Goal: Transaction & Acquisition: Purchase product/service

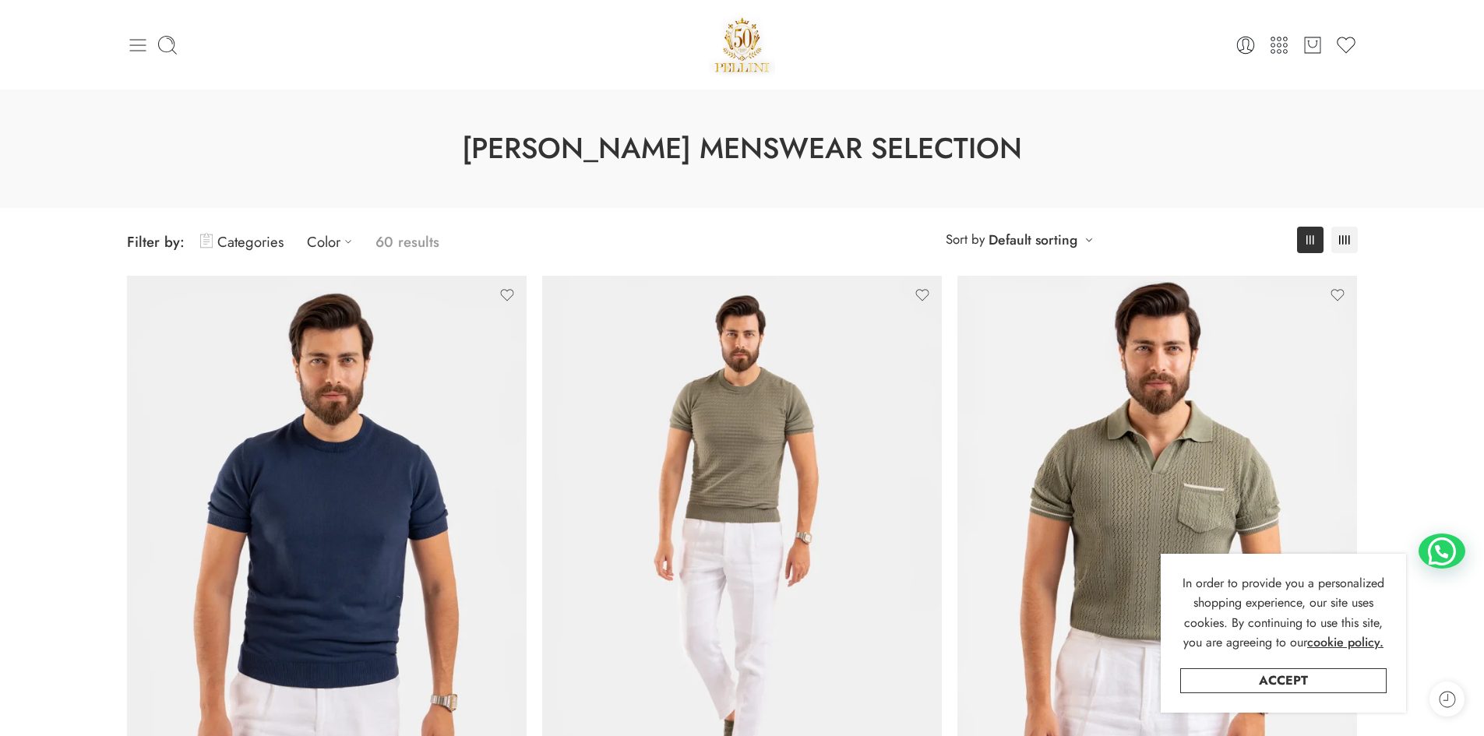
click at [145, 46] on icon at bounding box center [138, 45] width 22 height 22
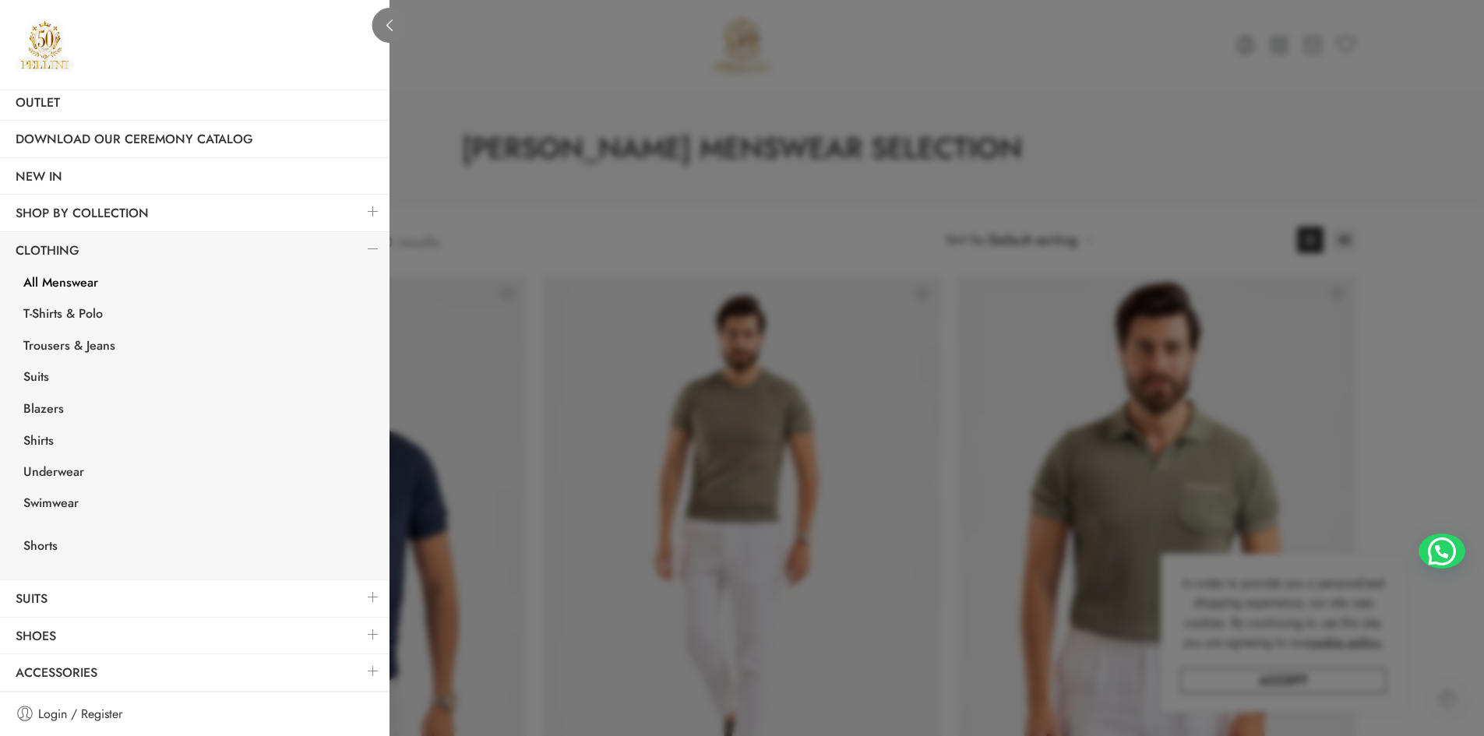
click at [391, 19] on icon at bounding box center [390, 25] width 12 height 12
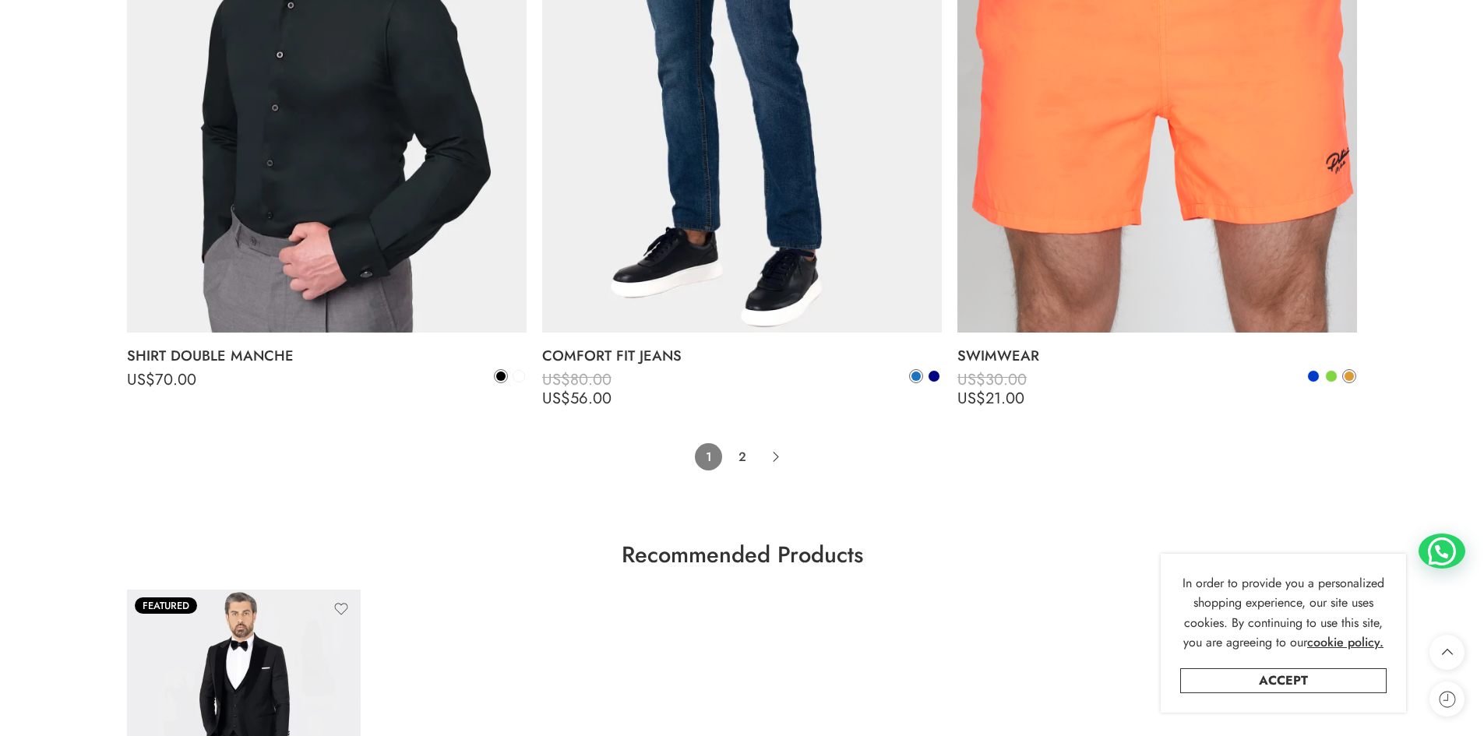
scroll to position [12774, 0]
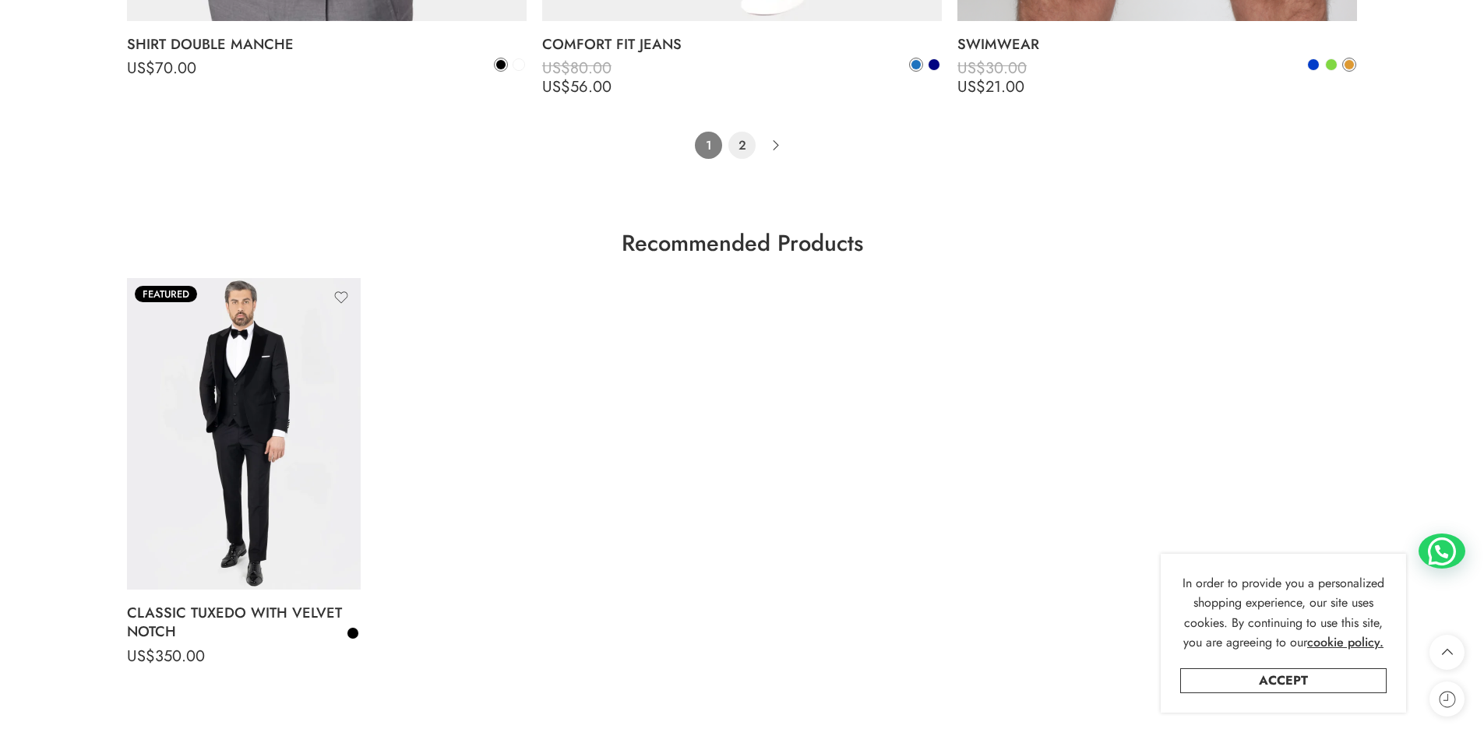
click at [752, 139] on link "2" at bounding box center [741, 145] width 27 height 27
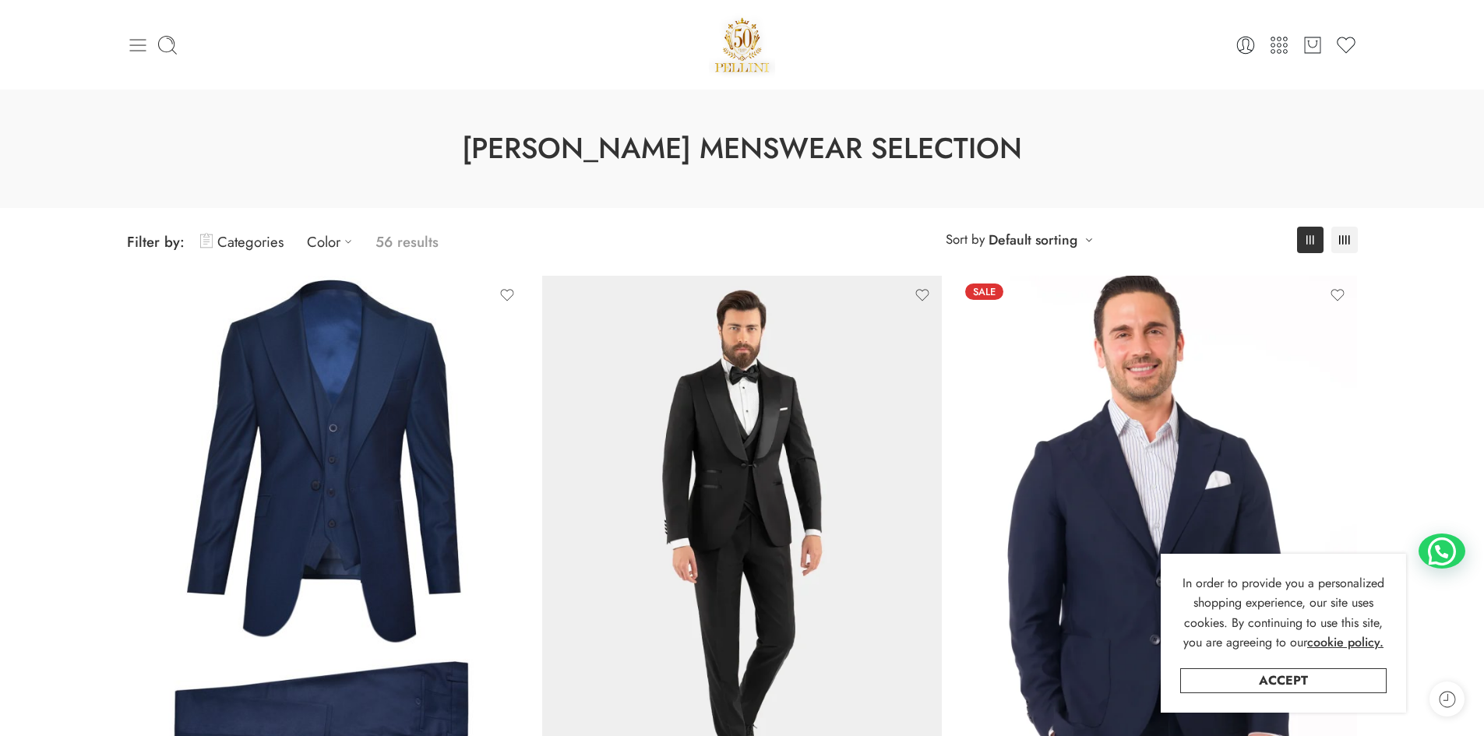
click at [135, 46] on icon at bounding box center [138, 45] width 22 height 22
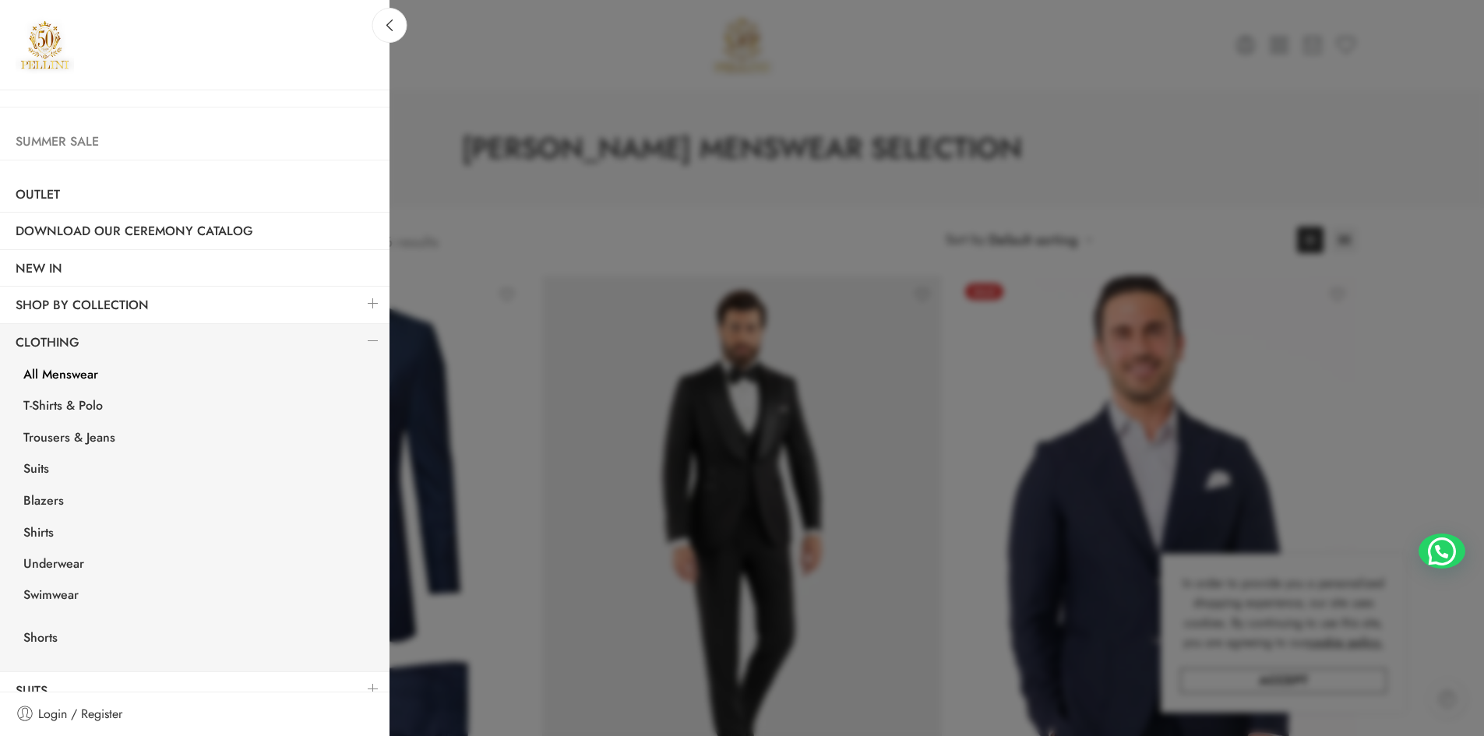
click at [69, 141] on link "Summer Sale" at bounding box center [194, 142] width 389 height 36
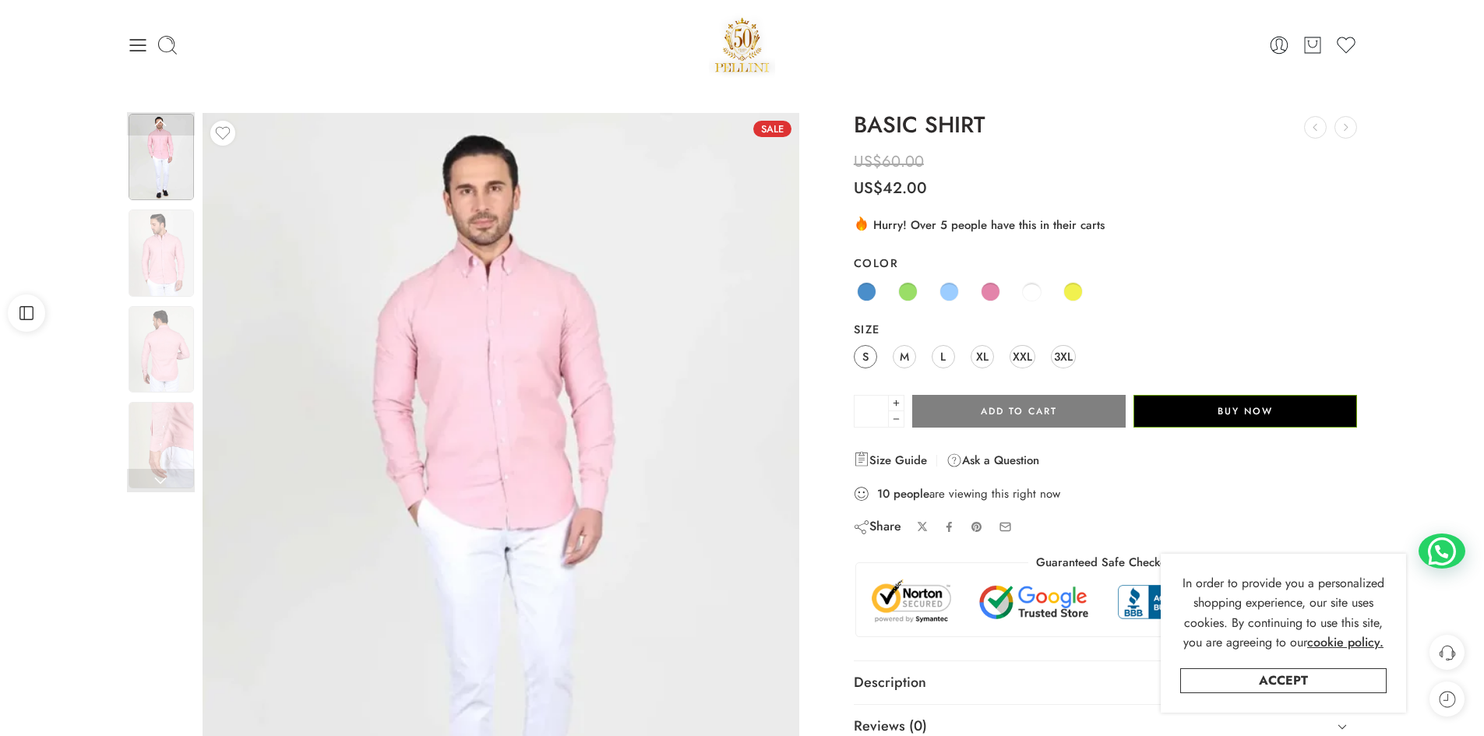
click at [865, 351] on span "S" at bounding box center [865, 356] width 6 height 21
click at [864, 359] on span "S" at bounding box center [865, 356] width 6 height 21
click at [992, 293] on span at bounding box center [990, 291] width 19 height 19
click at [860, 356] on link "S" at bounding box center [865, 356] width 23 height 23
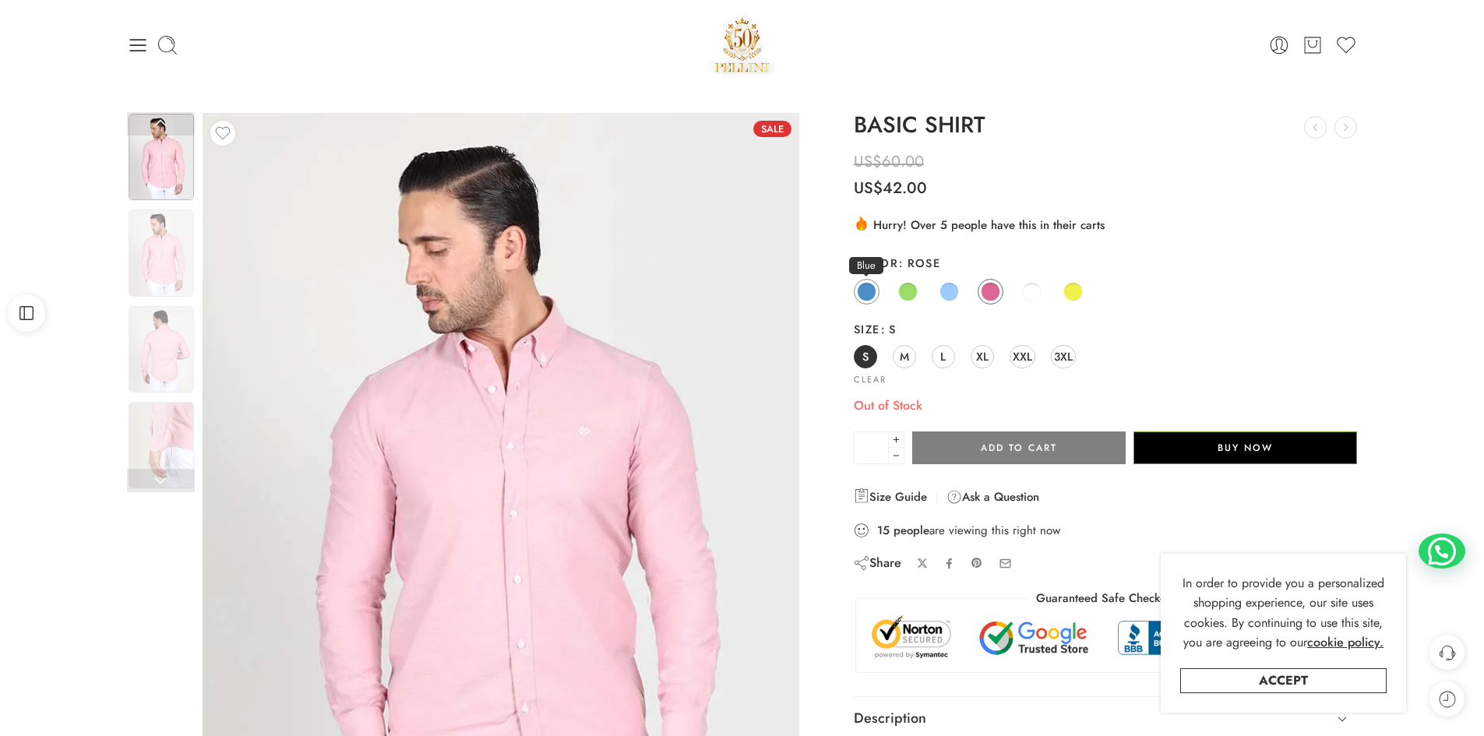
click at [866, 291] on span at bounding box center [866, 291] width 19 height 19
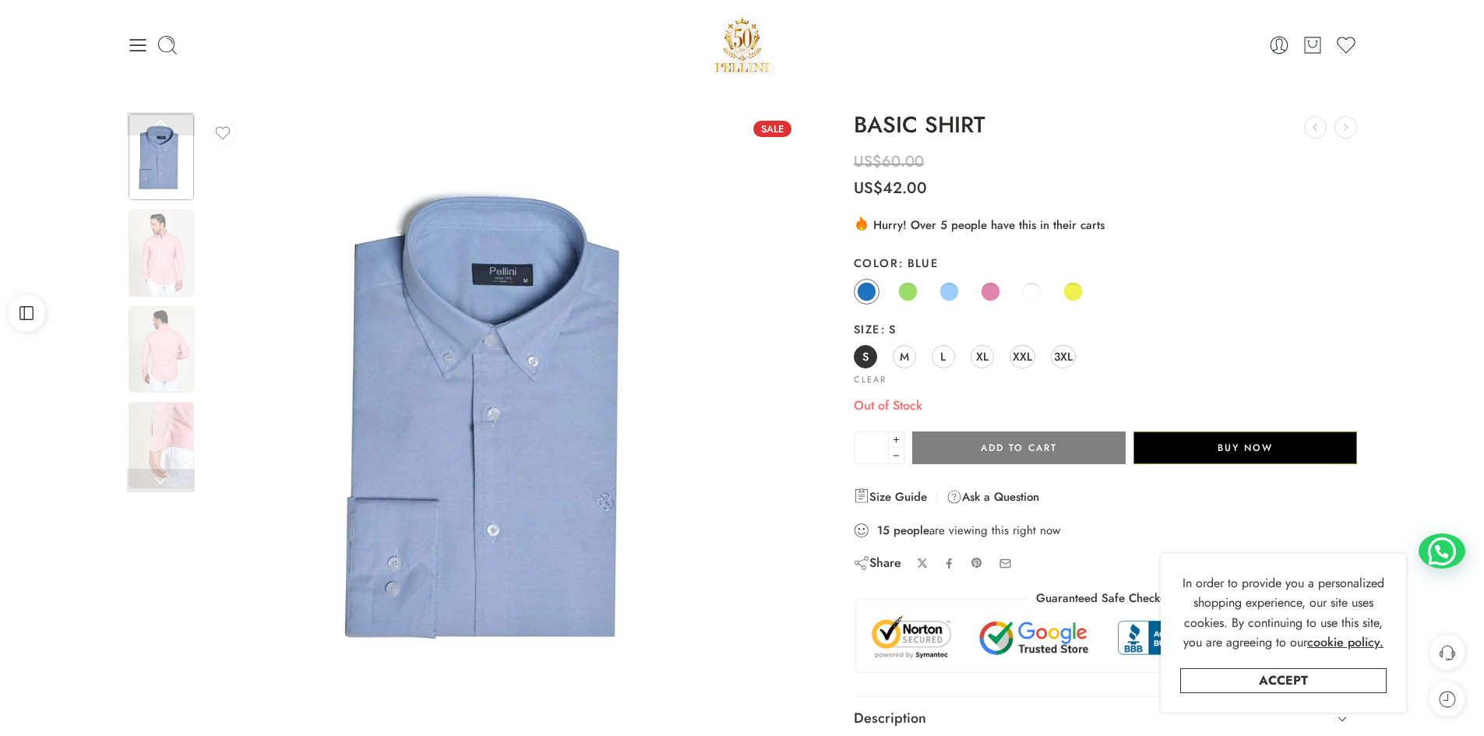
click at [872, 355] on link "S" at bounding box center [865, 356] width 23 height 23
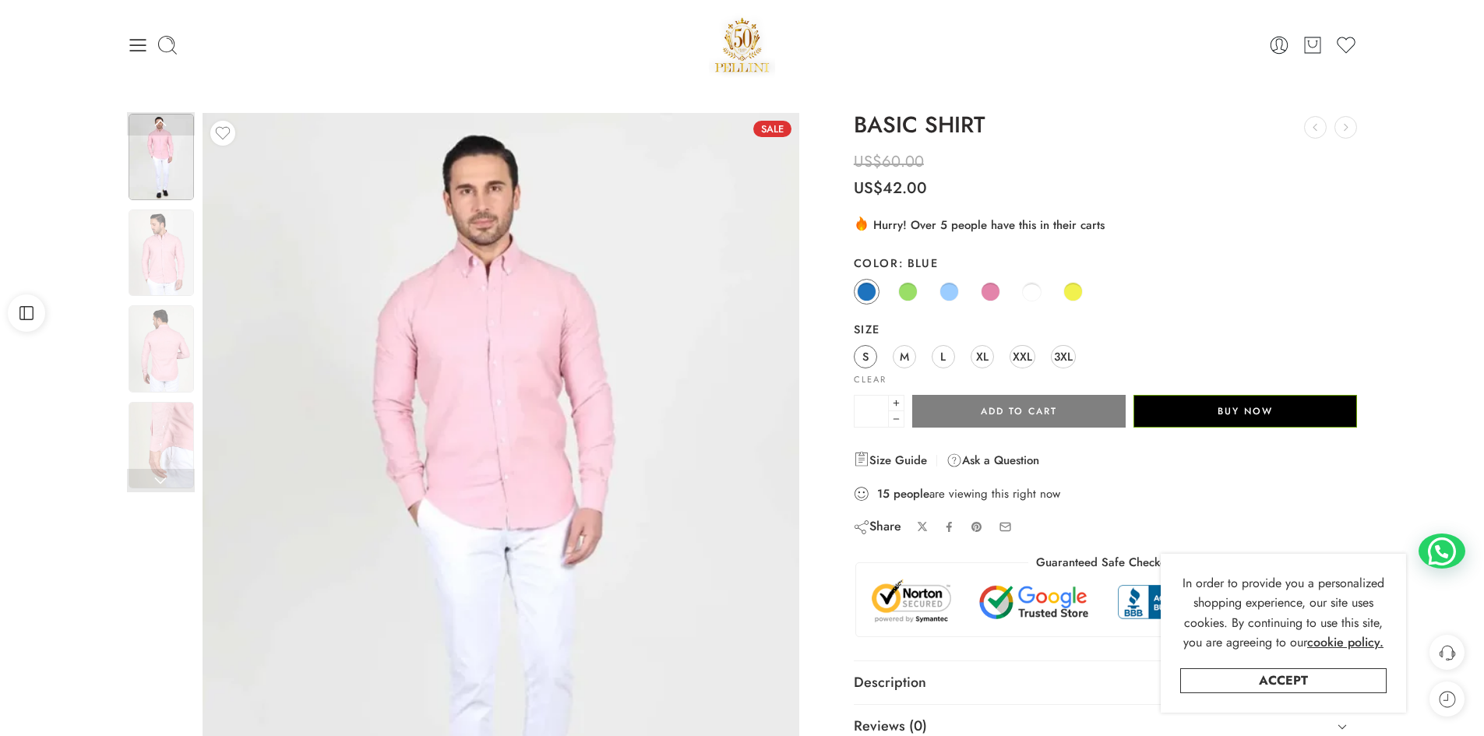
click at [859, 357] on link "S" at bounding box center [865, 356] width 23 height 23
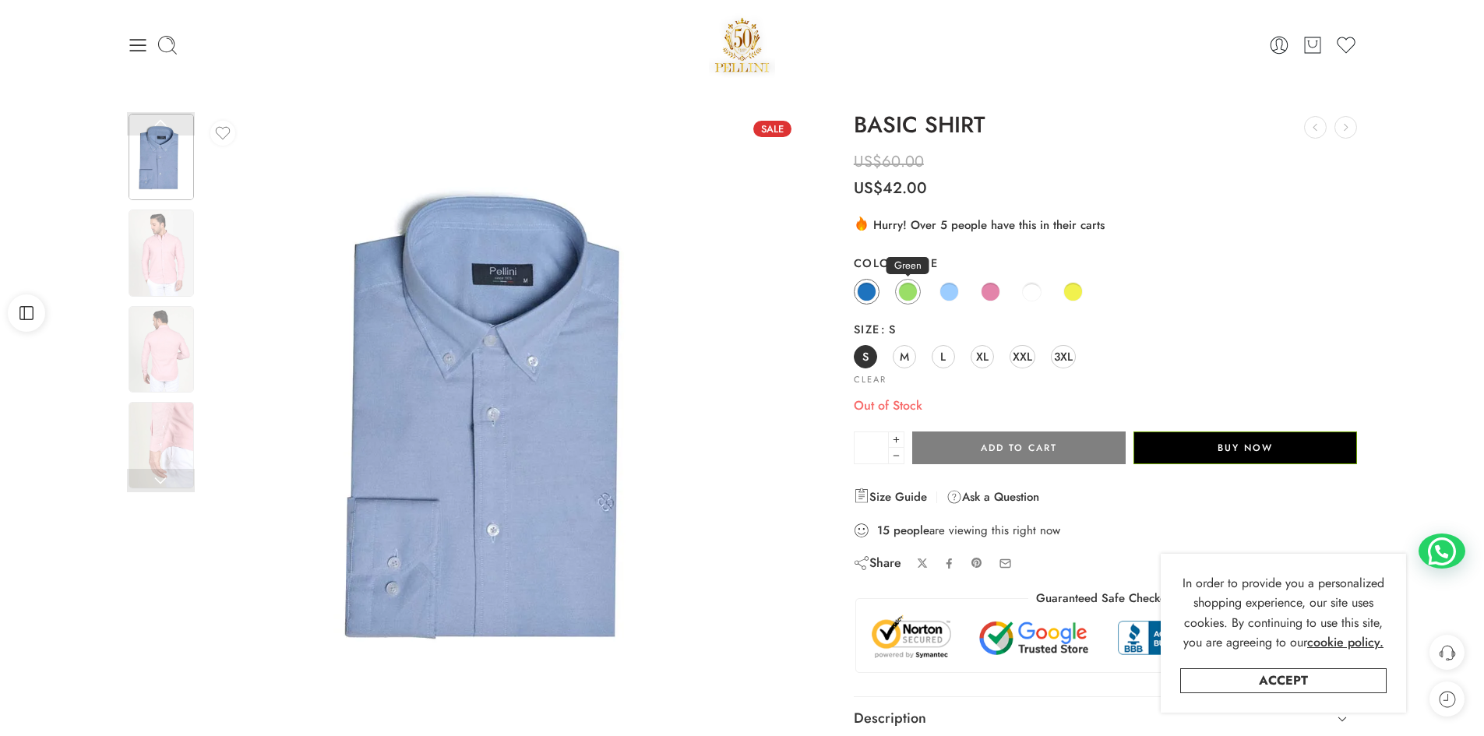
click at [907, 284] on span at bounding box center [907, 291] width 19 height 19
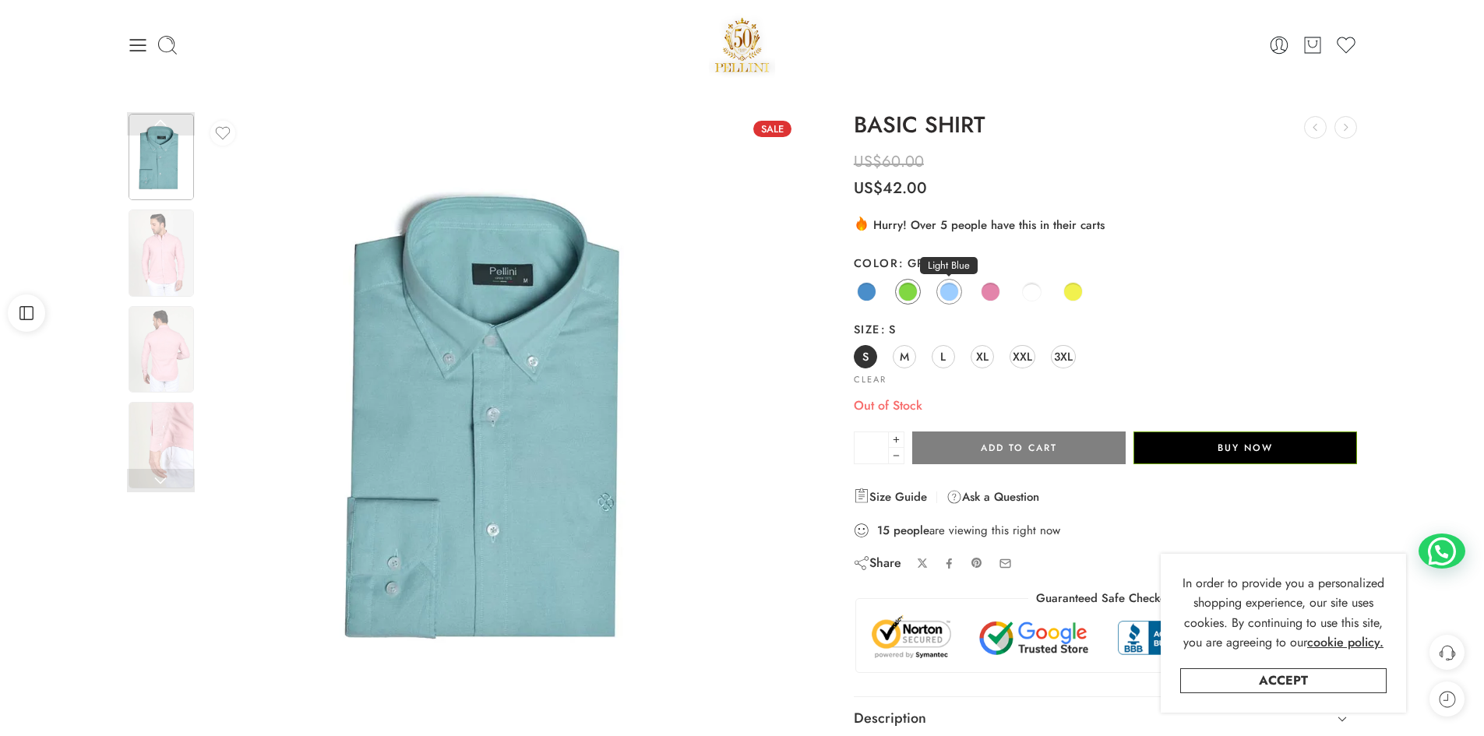
click at [943, 293] on span at bounding box center [948, 291] width 19 height 19
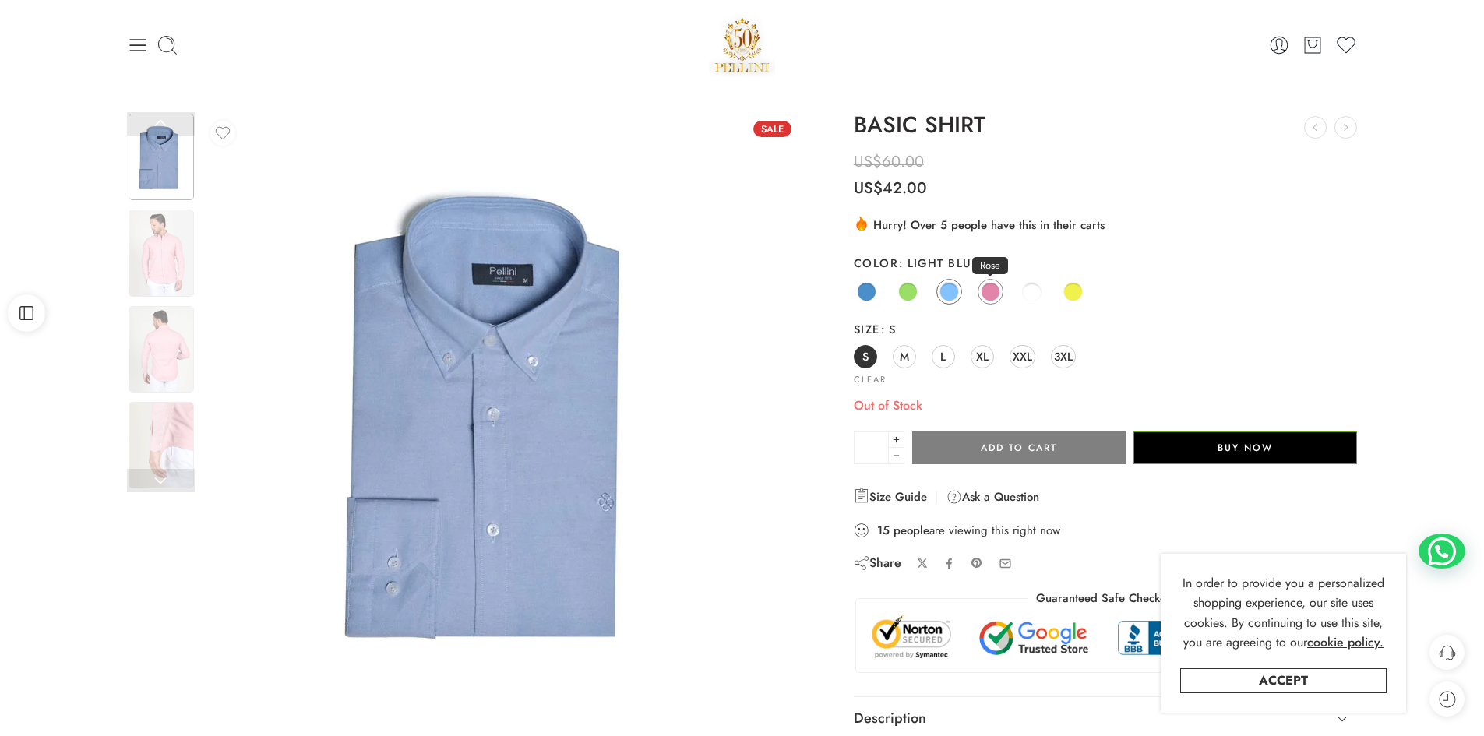
click at [992, 294] on span at bounding box center [990, 291] width 19 height 19
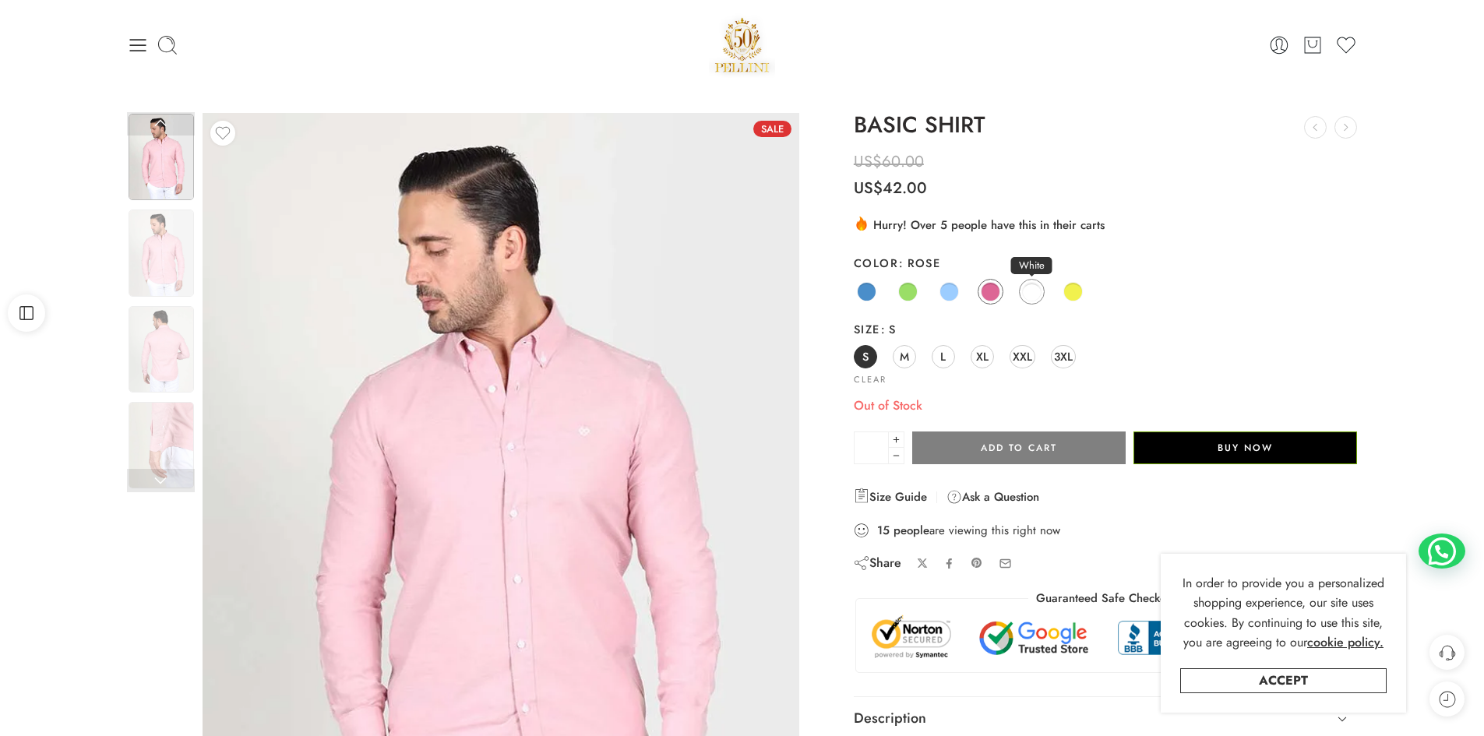
click at [1039, 287] on span at bounding box center [1032, 292] width 18 height 18
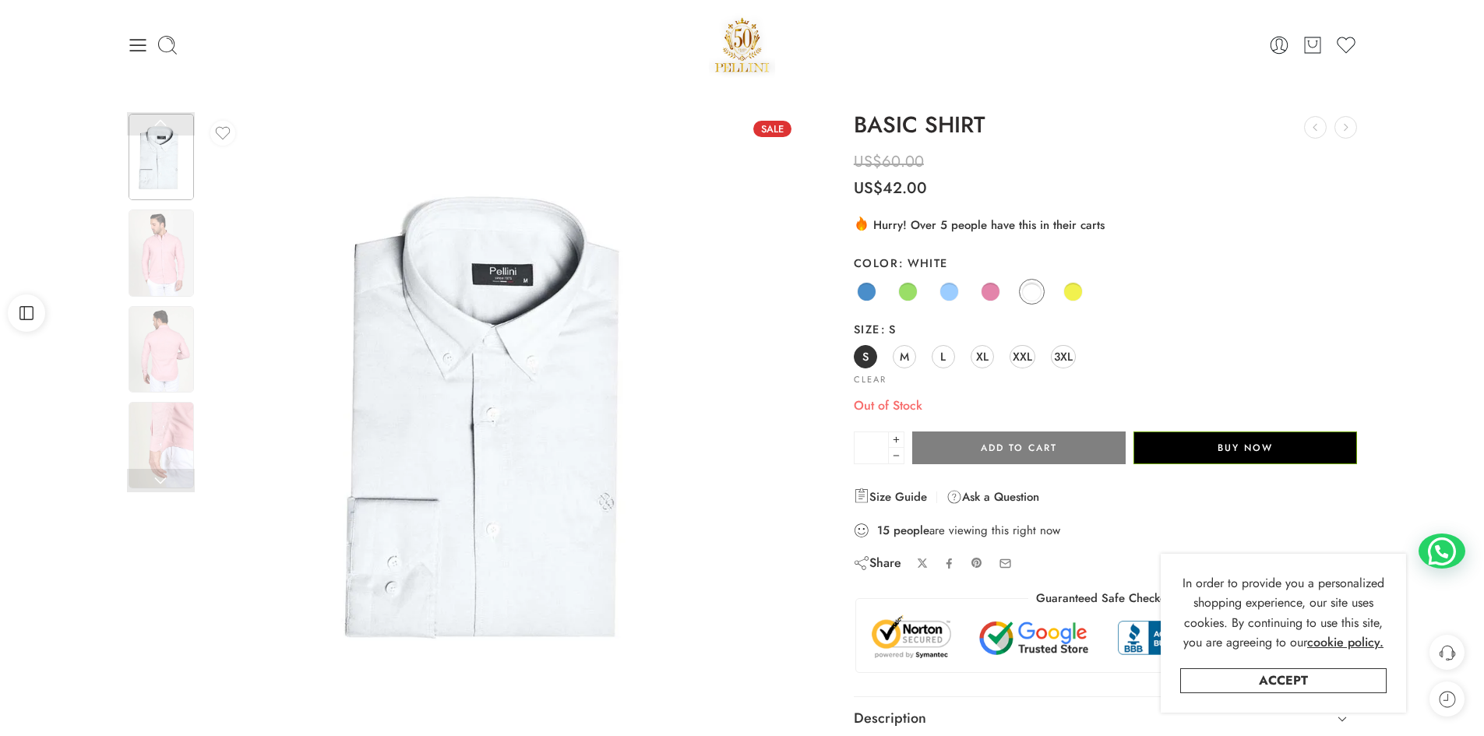
click at [862, 357] on span "S" at bounding box center [865, 356] width 6 height 21
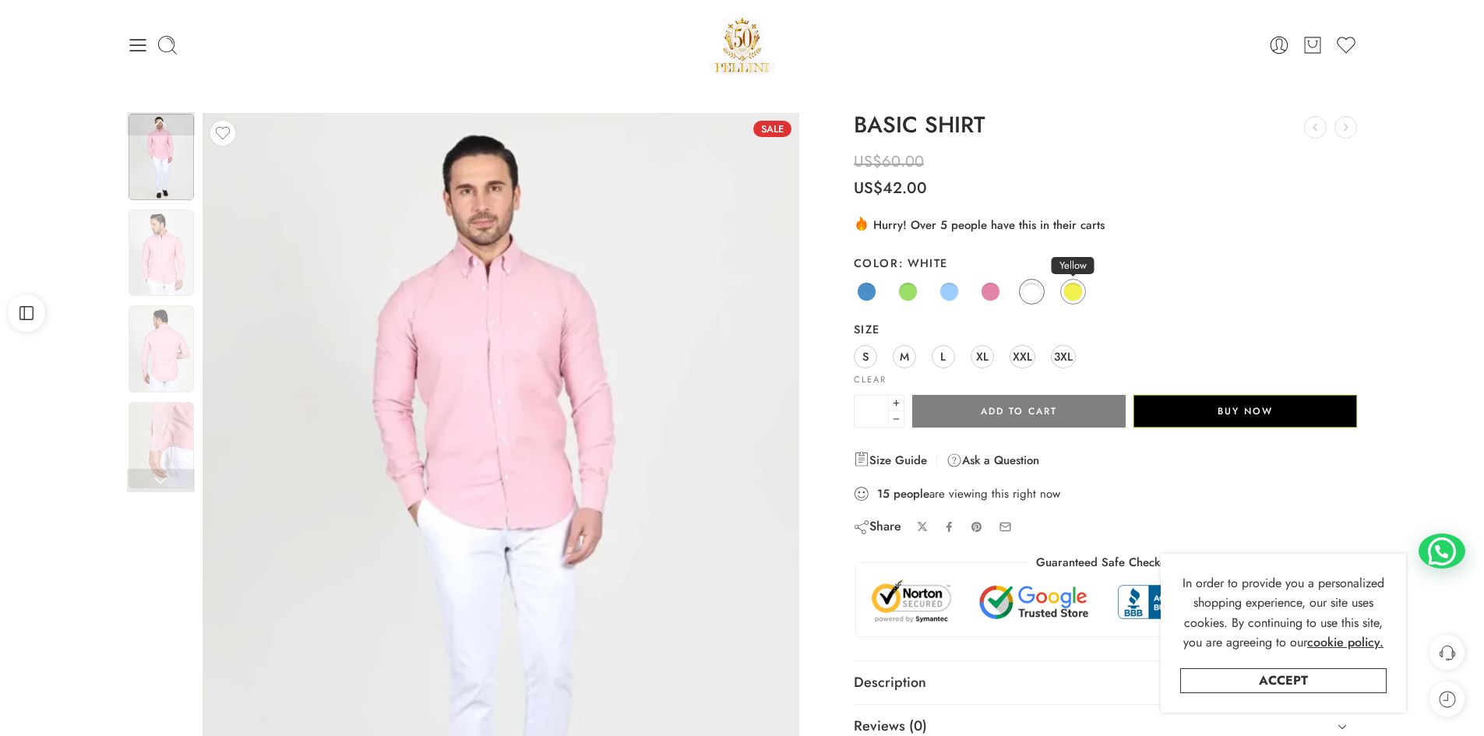
click at [1067, 293] on span at bounding box center [1072, 291] width 19 height 19
click at [859, 354] on link "S" at bounding box center [865, 356] width 23 height 23
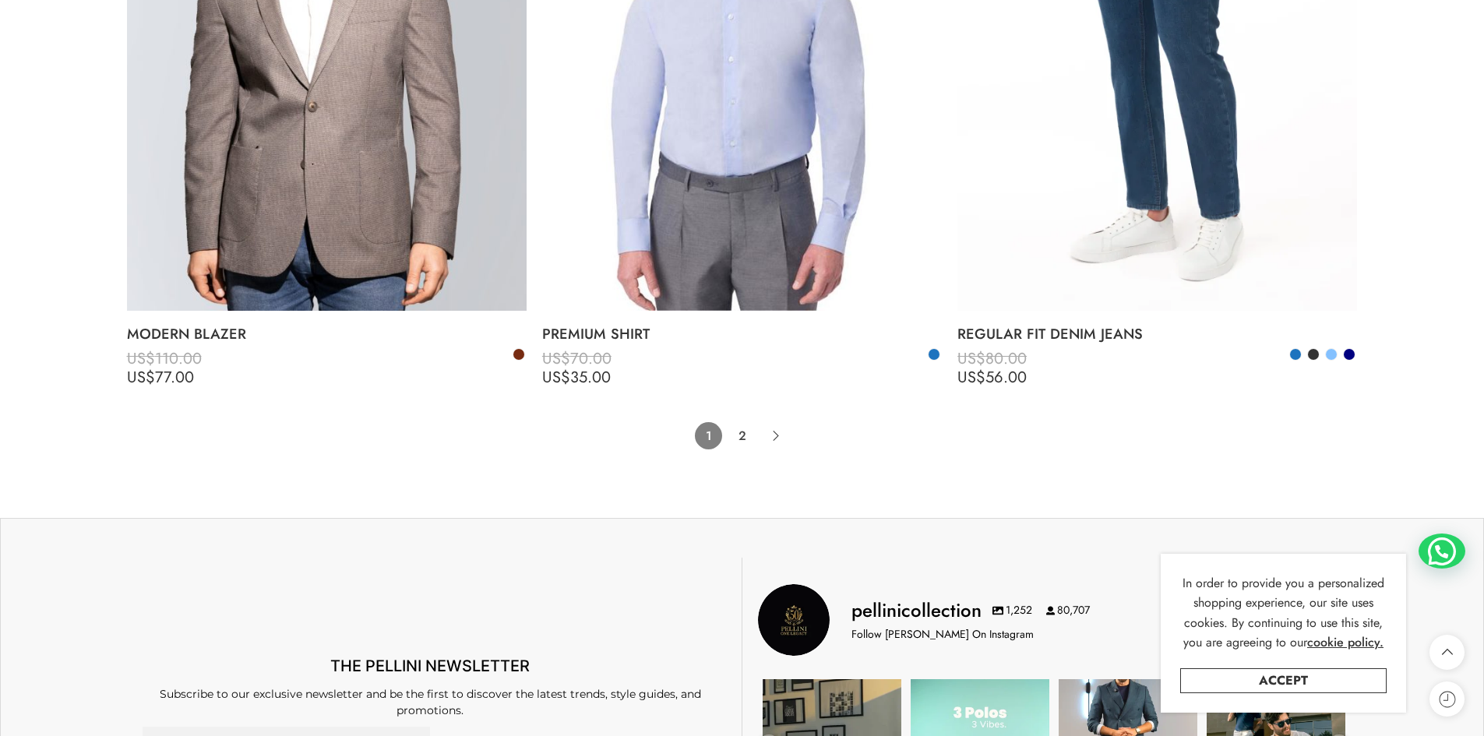
scroll to position [12619, 0]
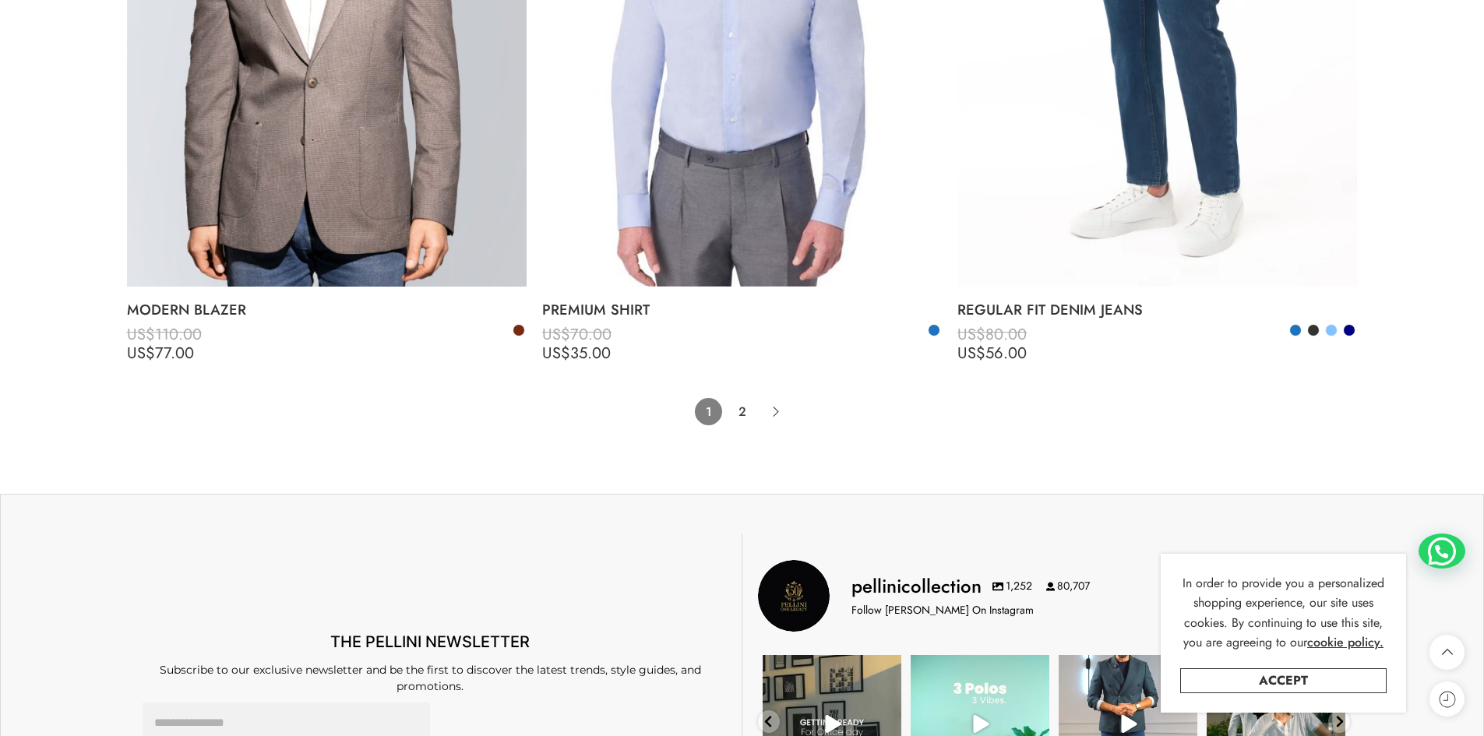
click at [745, 403] on link "2" at bounding box center [741, 411] width 27 height 27
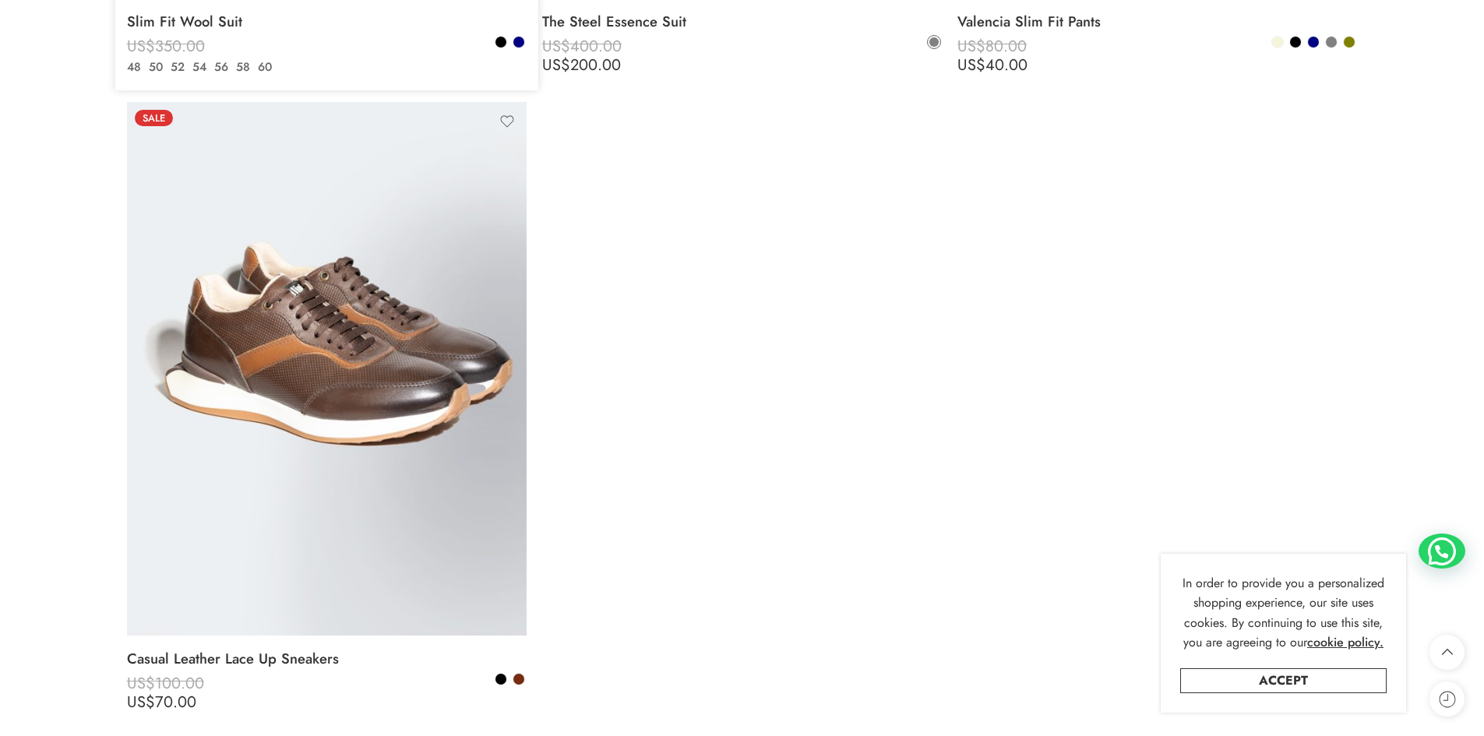
scroll to position [9859, 0]
